Goal: Information Seeking & Learning: Learn about a topic

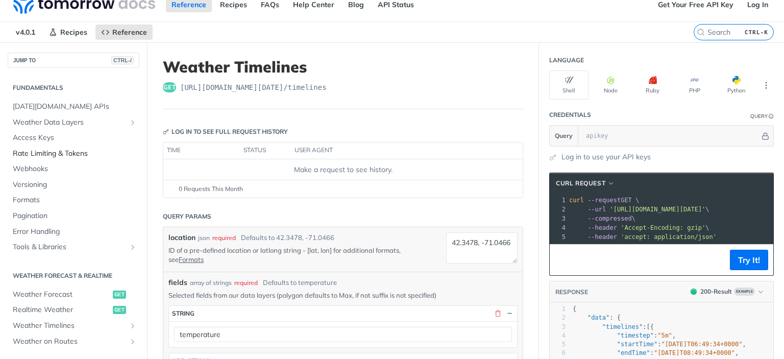
scroll to position [8, 0]
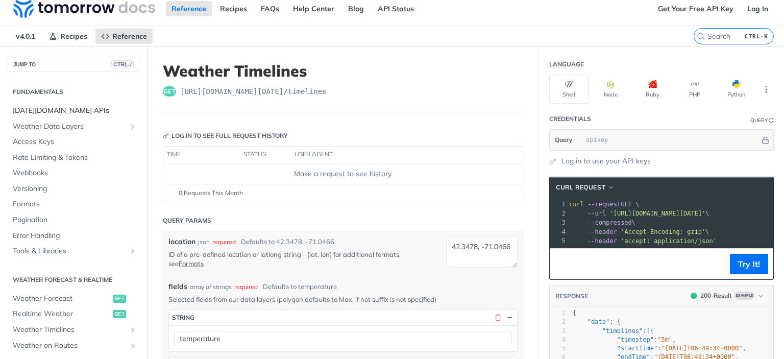
click at [67, 108] on span "[DATE][DOMAIN_NAME] APIs" at bounding box center [75, 111] width 124 height 10
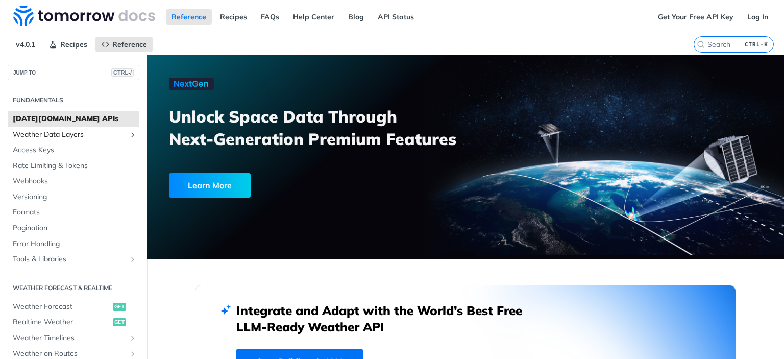
click at [91, 136] on span "Weather Data Layers" at bounding box center [69, 135] width 113 height 10
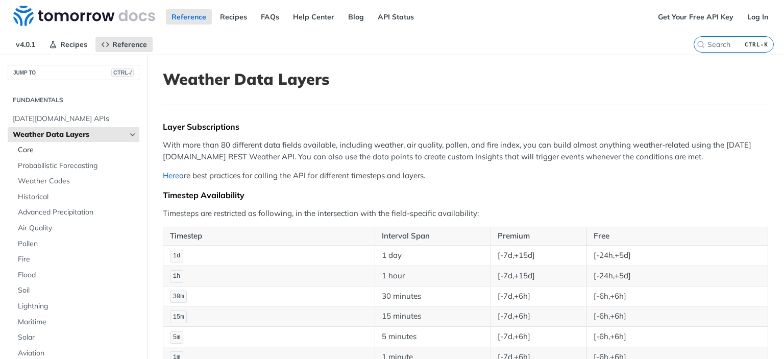
click at [67, 150] on span "Core" at bounding box center [77, 150] width 119 height 10
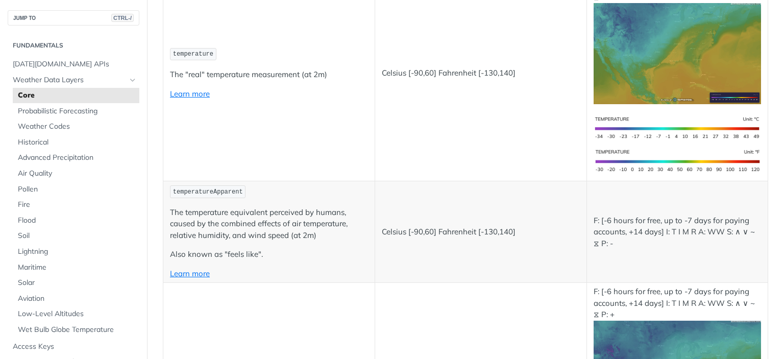
scroll to position [238, 0]
drag, startPoint x: 464, startPoint y: 195, endPoint x: 401, endPoint y: 184, distance: 63.3
click at [401, 184] on td "Celsius [-90,60] Fahrenheit [-130,140]" at bounding box center [481, 233] width 212 height 102
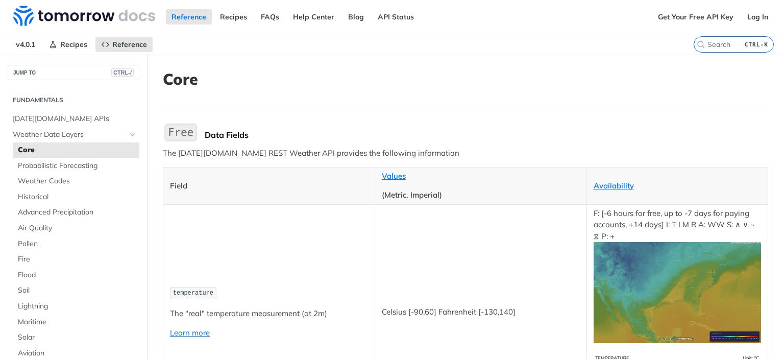
scroll to position [0, 0]
